Goal: Transaction & Acquisition: Purchase product/service

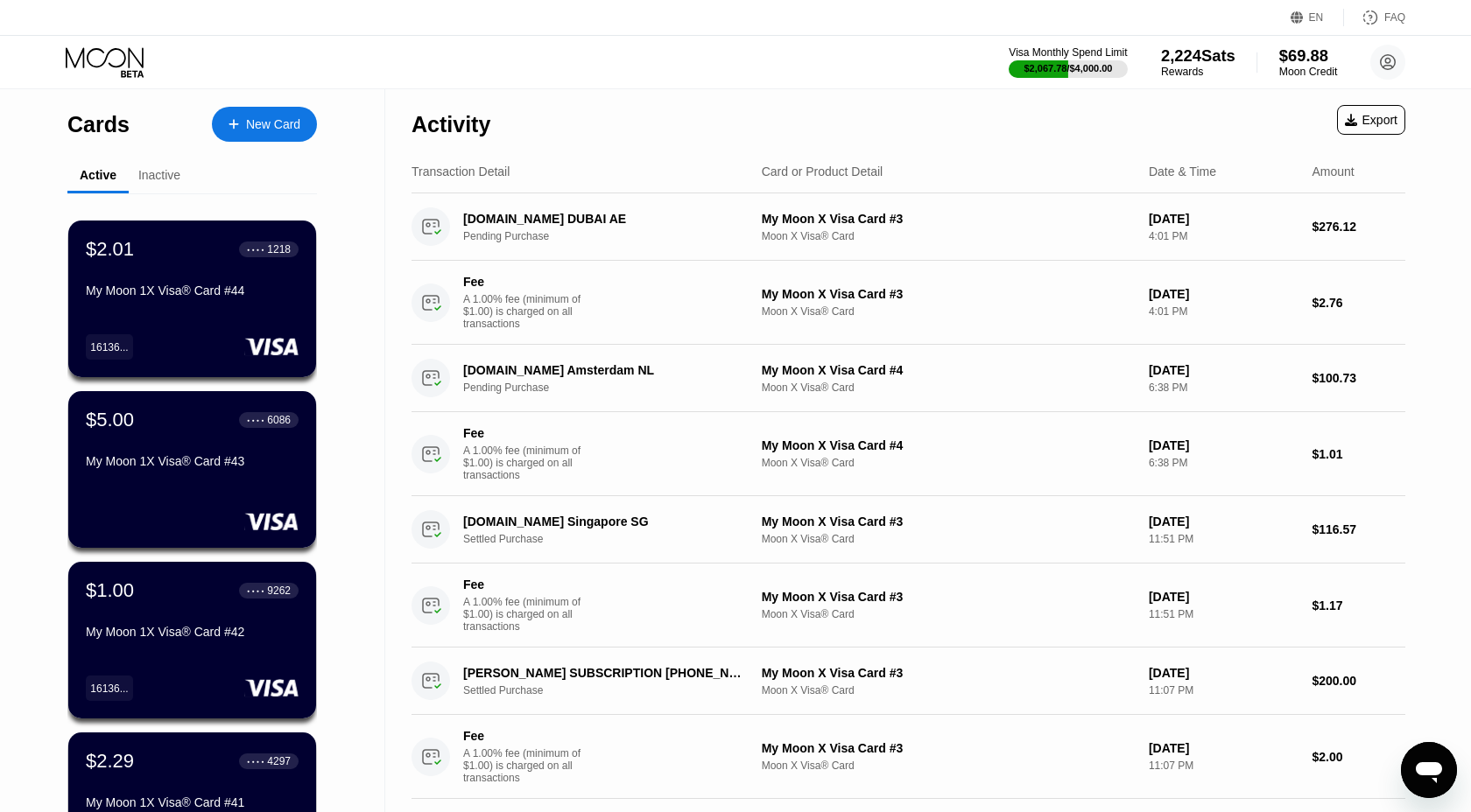
click at [1299, 63] on div "$69.88" at bounding box center [1307, 55] width 59 height 18
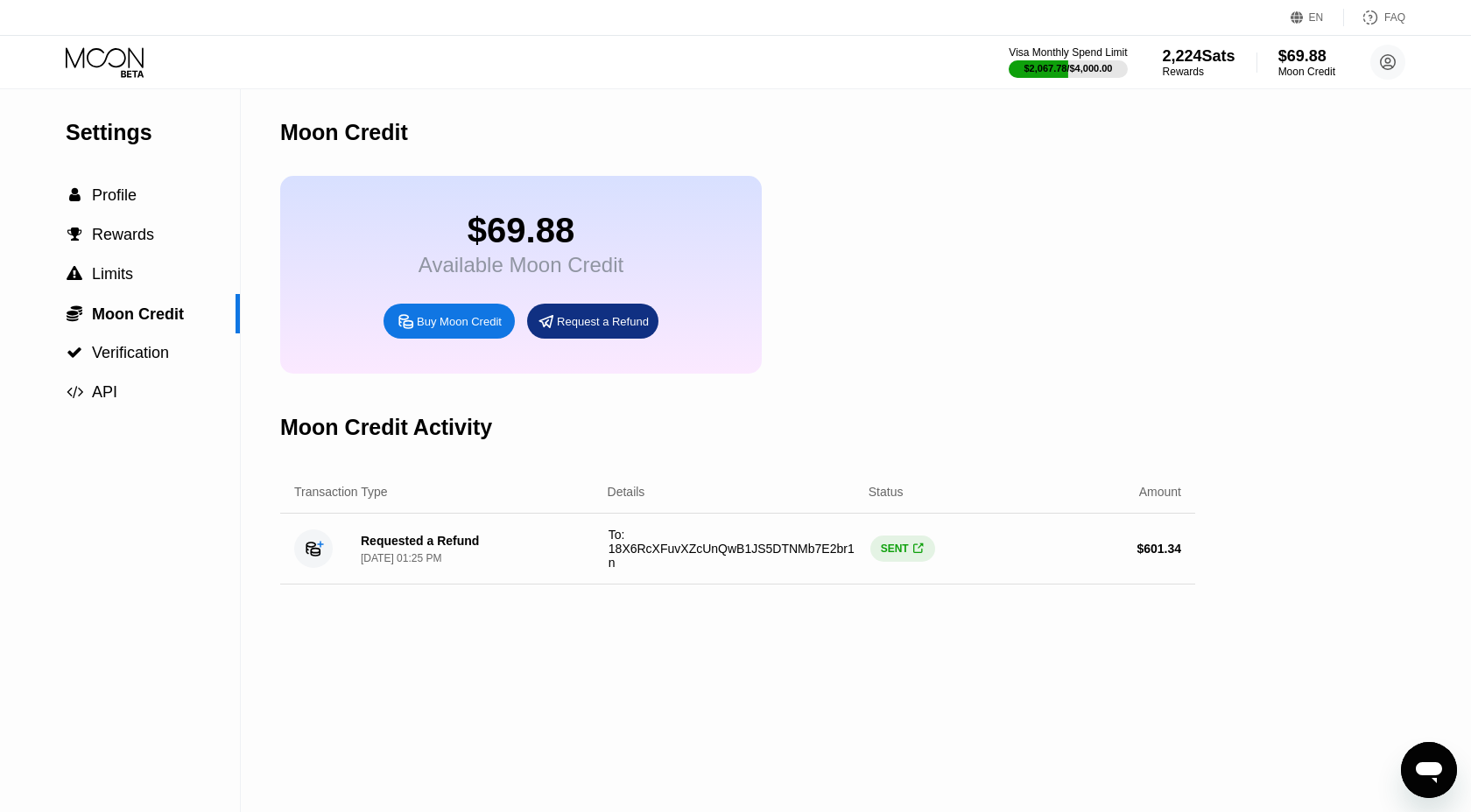
click at [433, 314] on div "Buy Moon Credit" at bounding box center [449, 321] width 131 height 35
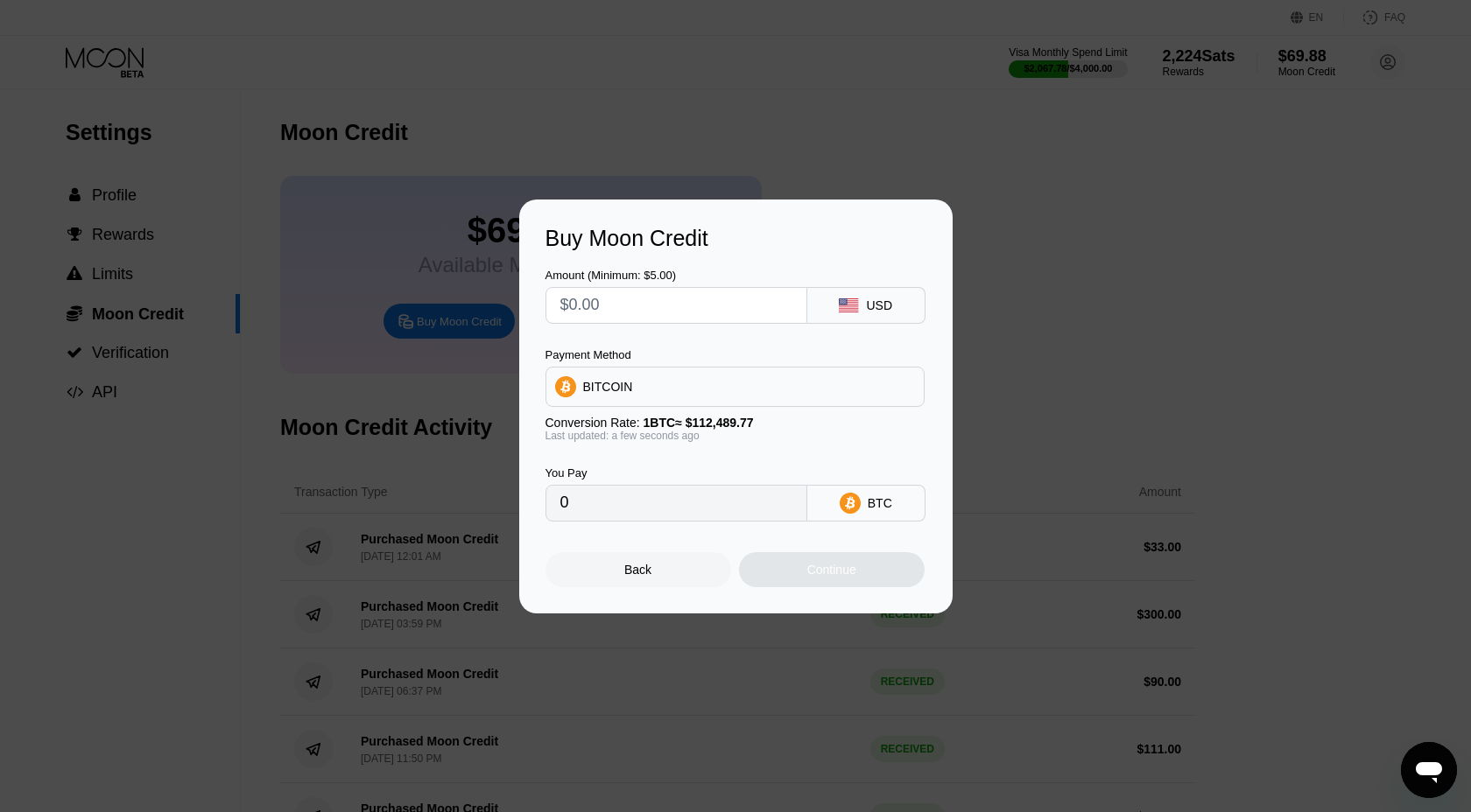
click at [680, 307] on input "text" at bounding box center [676, 305] width 232 height 35
type input "$88"
type input "0.00078230"
type input "$88"
click at [828, 576] on div "Continue" at bounding box center [831, 569] width 49 height 14
